Goal: Task Accomplishment & Management: Complete application form

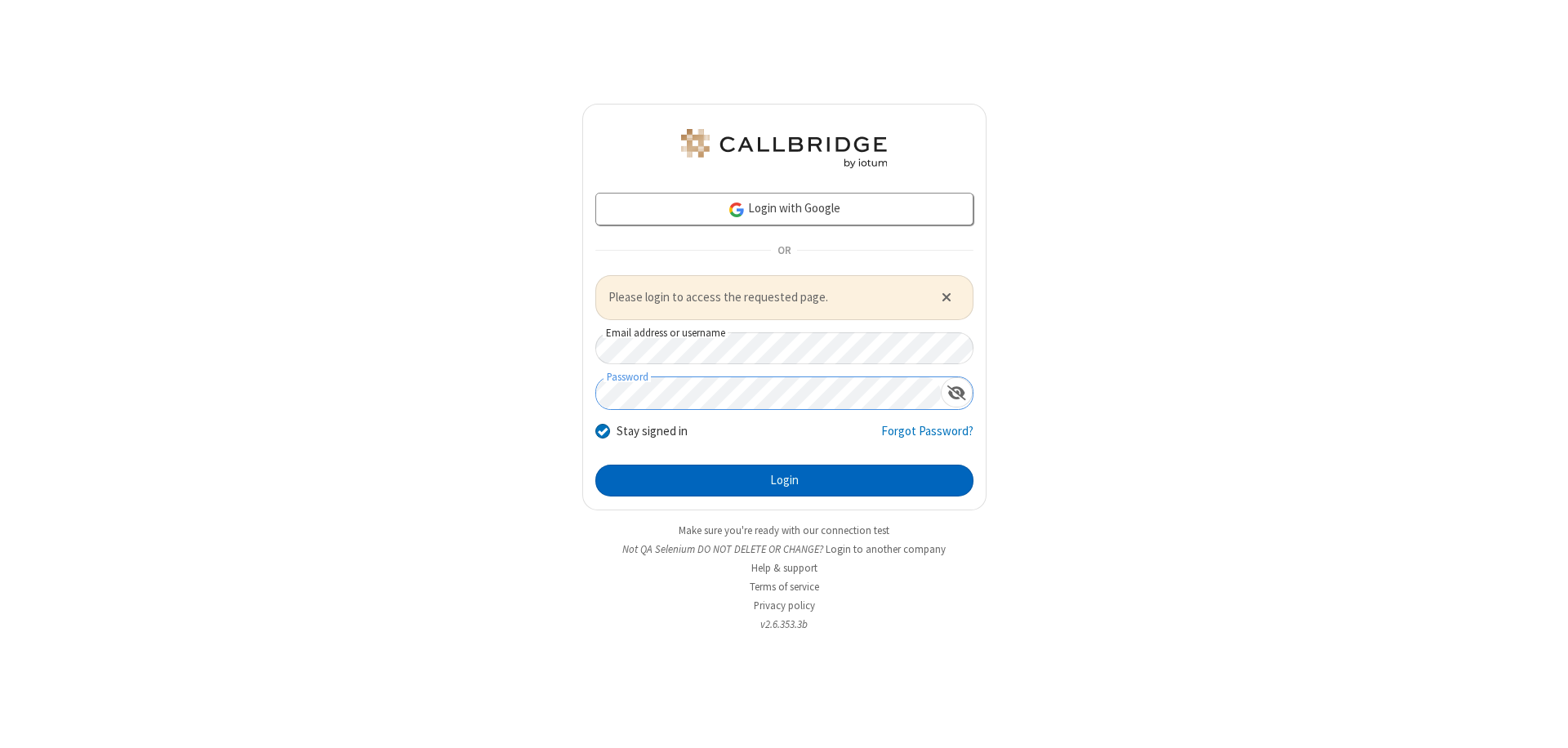
click at [784, 481] on button "Login" at bounding box center [784, 481] width 378 height 33
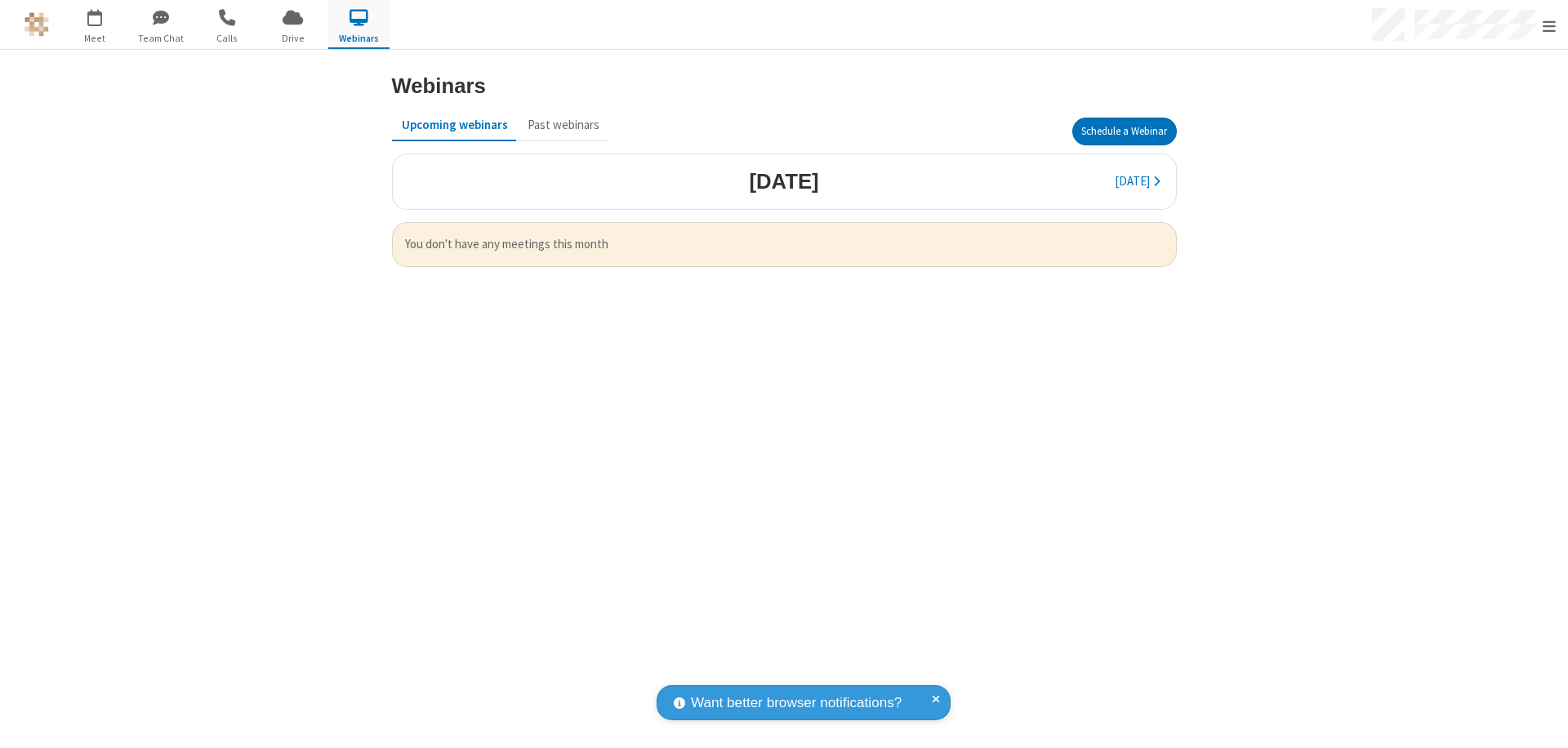
click at [1124, 131] on button "Schedule a Webinar" at bounding box center [1125, 131] width 105 height 28
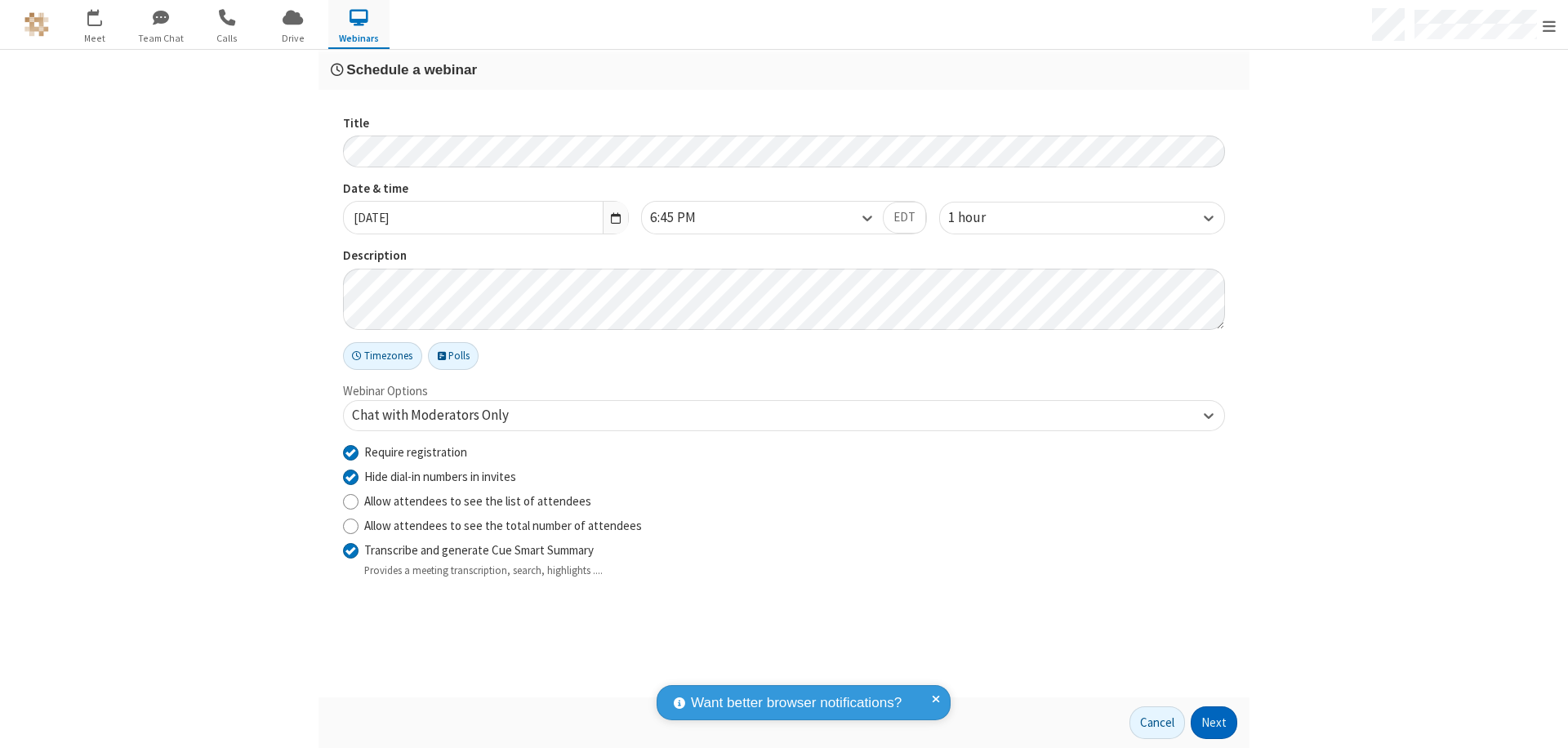
click at [1215, 723] on button "Next" at bounding box center [1214, 723] width 46 height 33
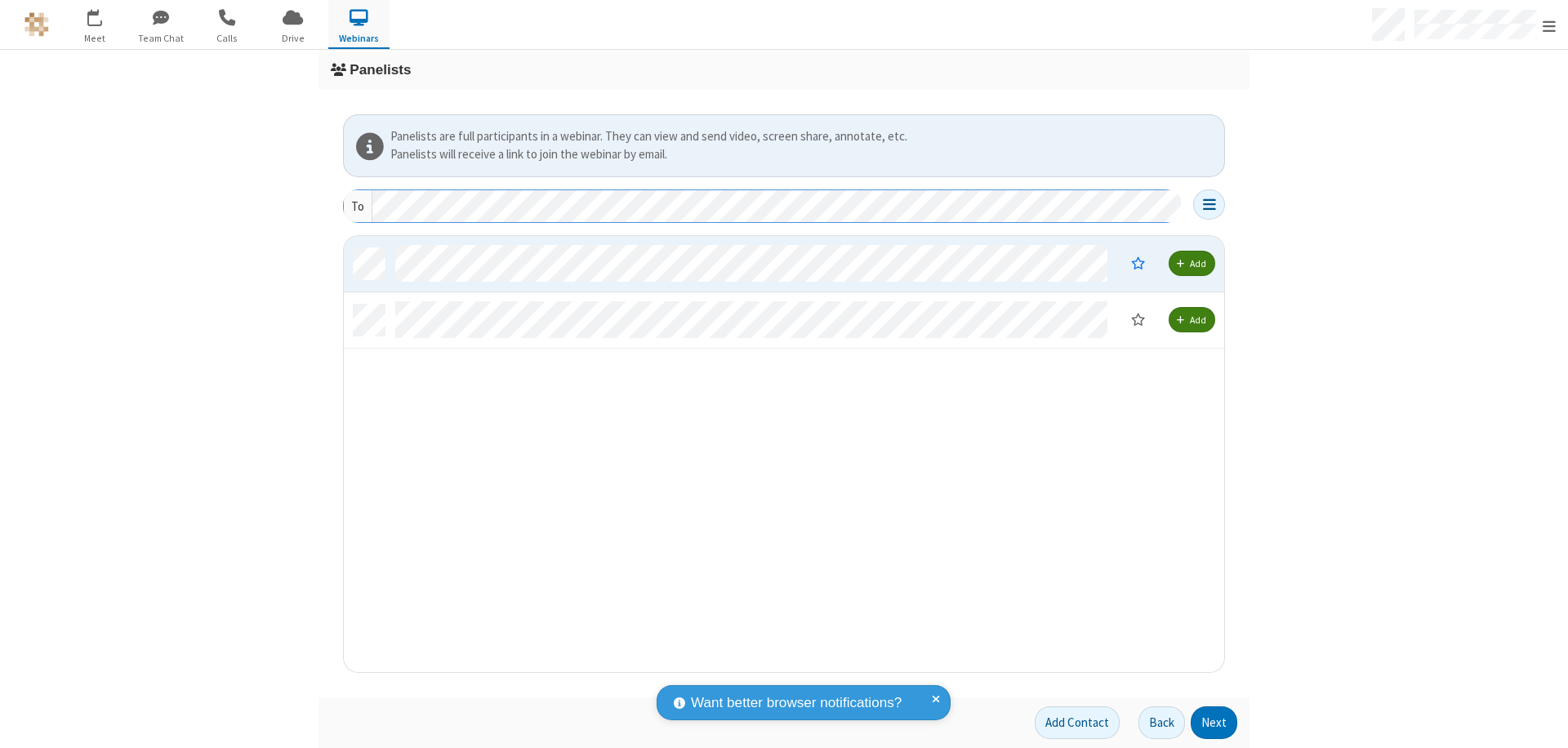
scroll to position [424, 869]
click at [1215, 723] on button "Next" at bounding box center [1214, 723] width 46 height 33
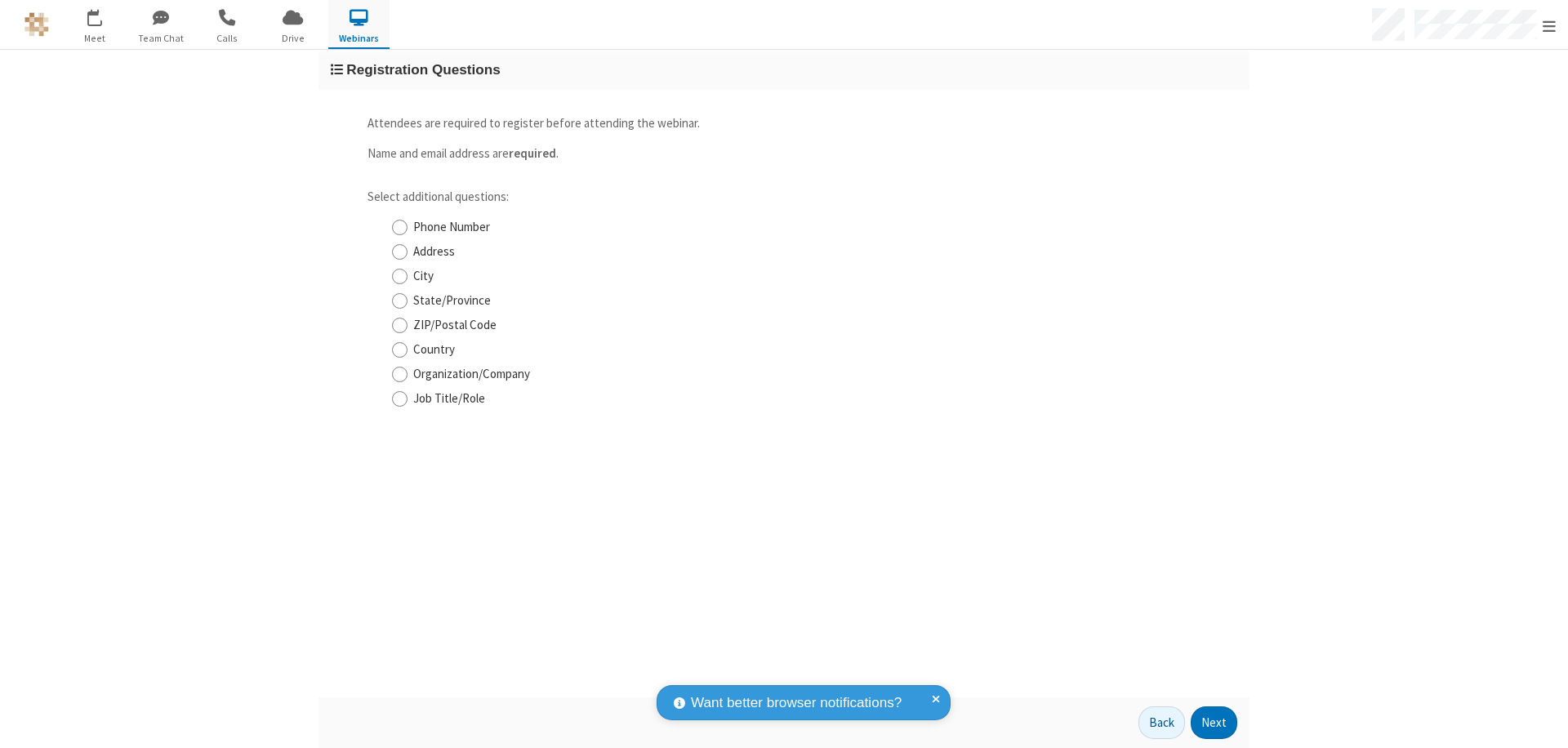
click at [400, 227] on input "Phone Number" at bounding box center [400, 227] width 16 height 17
checkbox input "true"
click at [1215, 723] on button "Next" at bounding box center [1214, 723] width 46 height 33
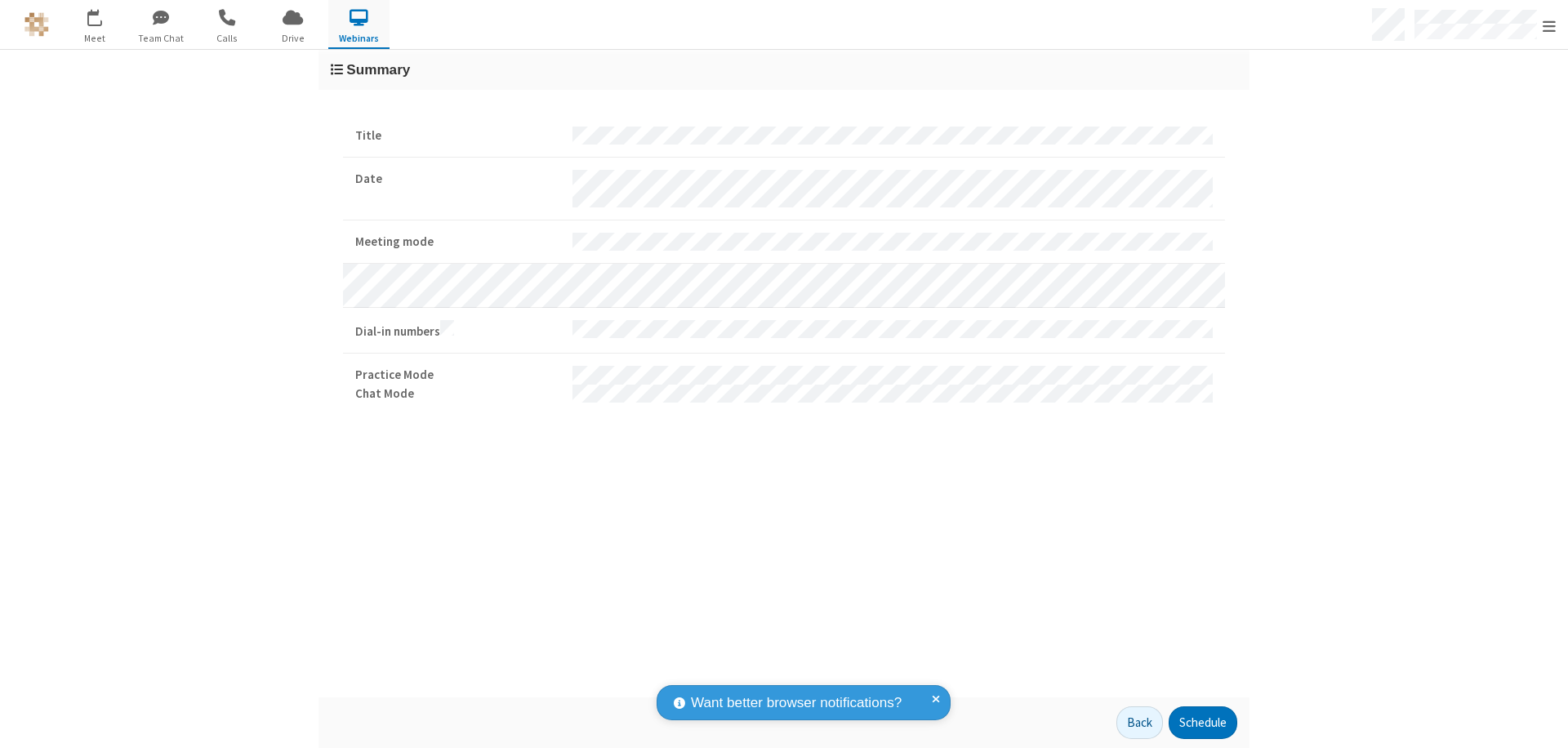
click at [1202, 723] on button "Schedule" at bounding box center [1203, 723] width 69 height 33
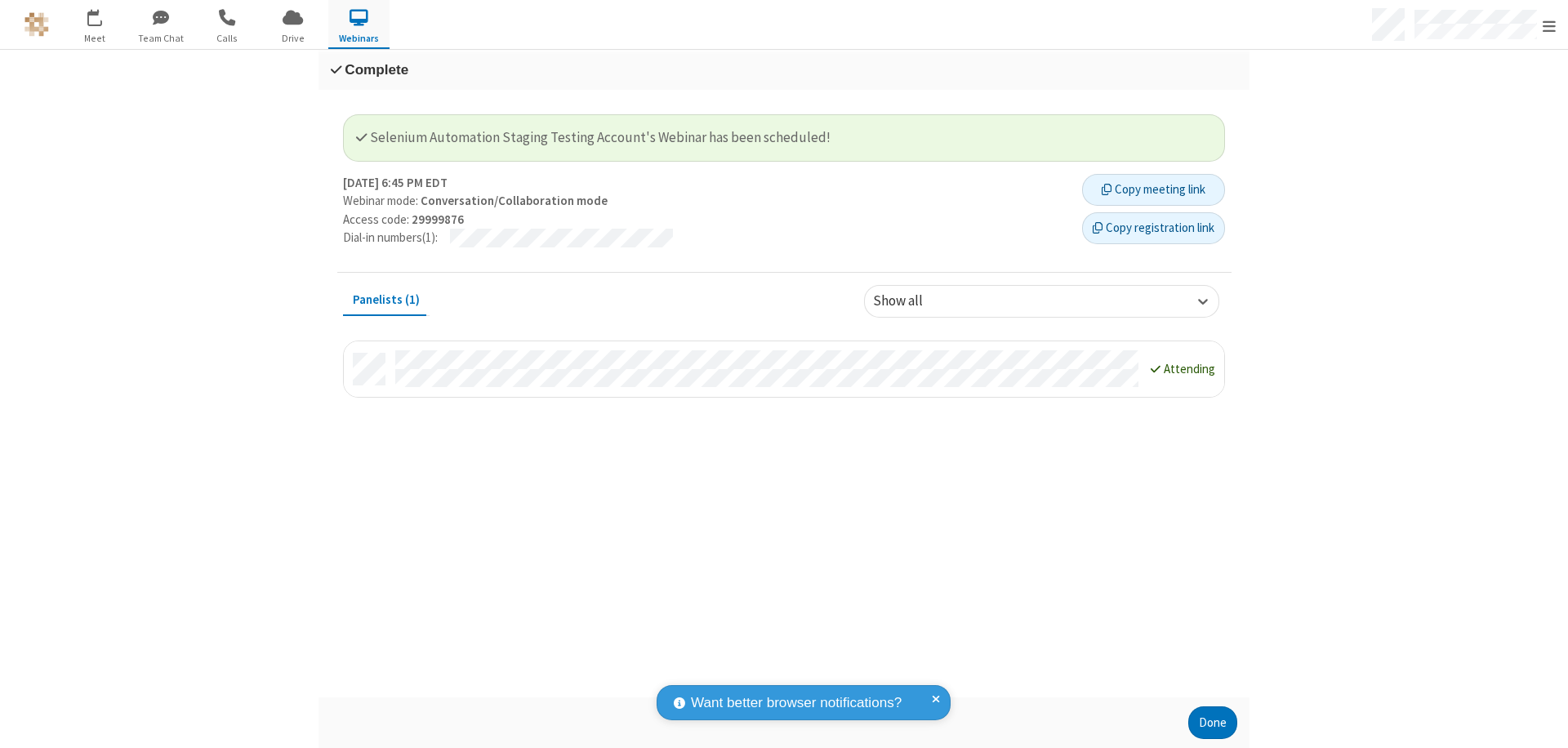
click at [1153, 228] on button "Copy registration link" at bounding box center [1153, 229] width 143 height 33
click at [1213, 723] on button "Done" at bounding box center [1212, 723] width 49 height 33
